Goal: Find contact information: Find contact information

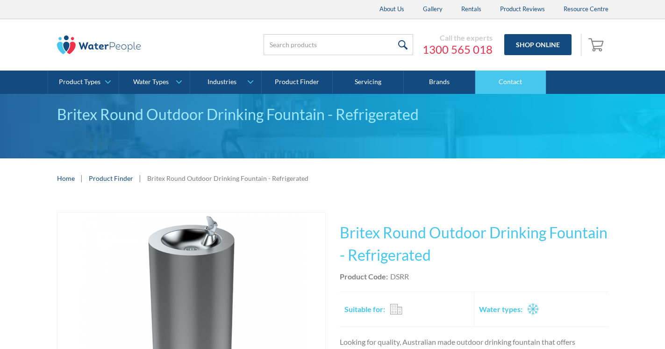
click at [486, 83] on link "Contact" at bounding box center [510, 82] width 71 height 23
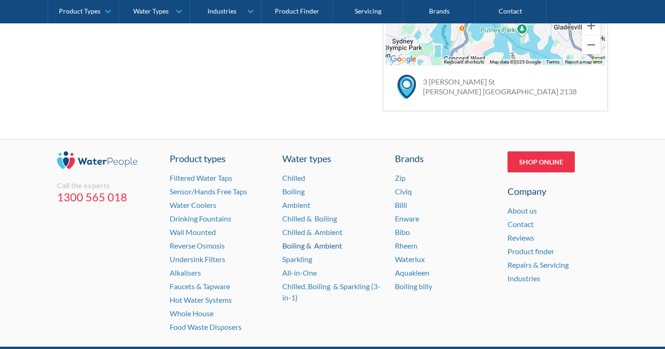
scroll to position [667, 0]
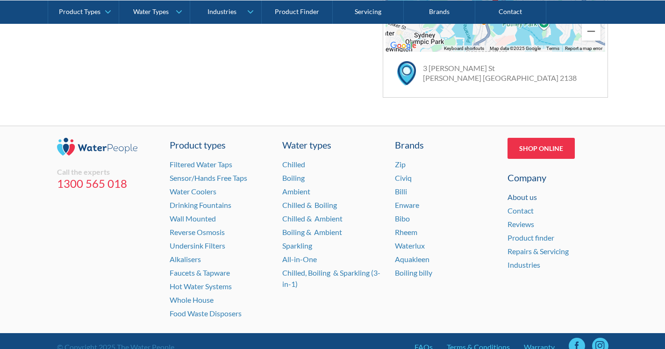
click at [512, 196] on link "About us" at bounding box center [522, 197] width 29 height 9
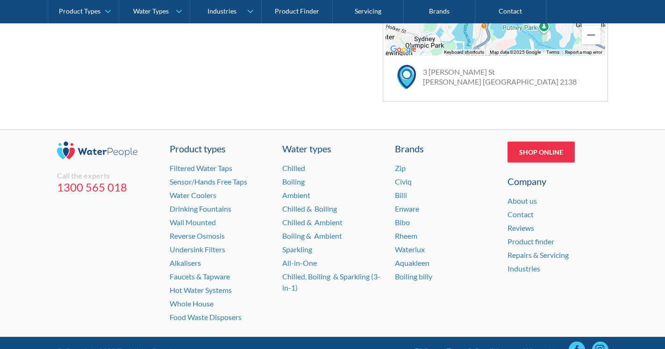
scroll to position [701, 0]
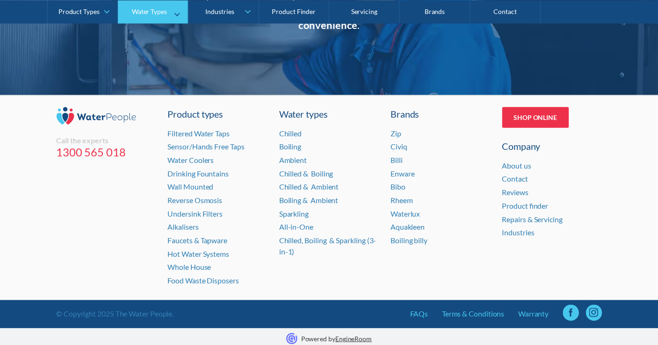
scroll to position [1960, 0]
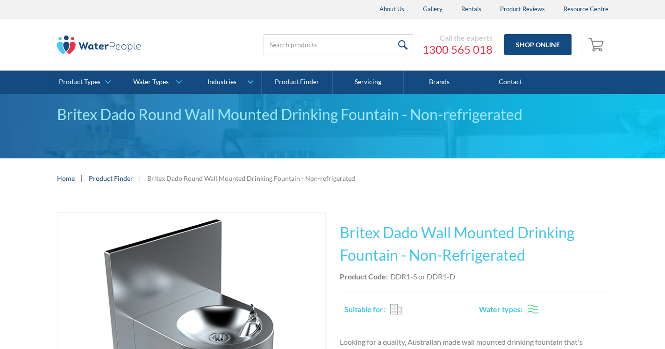
scroll to position [95, 0]
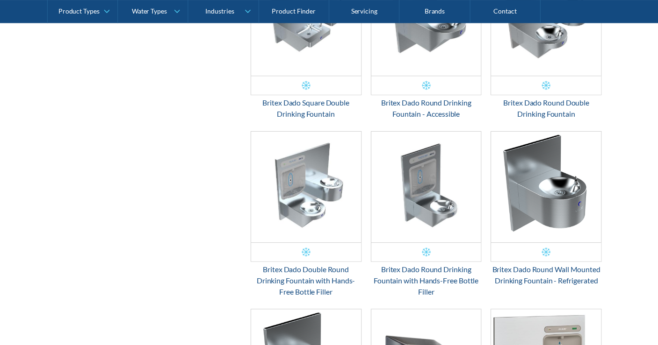
scroll to position [912, 0]
